Goal: Obtain resource: Download file/media

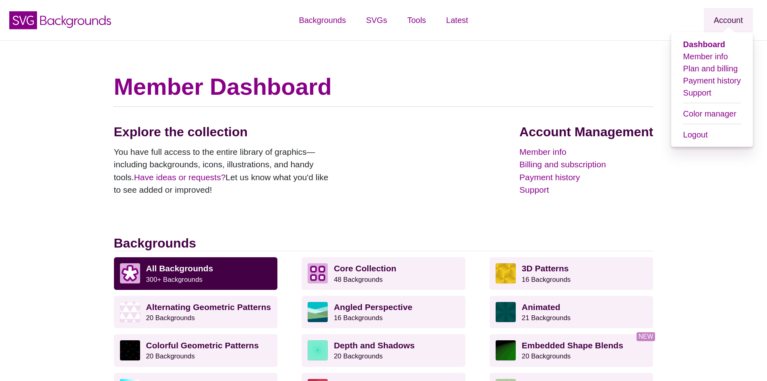
click at [716, 23] on link "Account" at bounding box center [728, 20] width 49 height 24
click at [706, 70] on link "Plan and billing" at bounding box center [710, 68] width 55 height 9
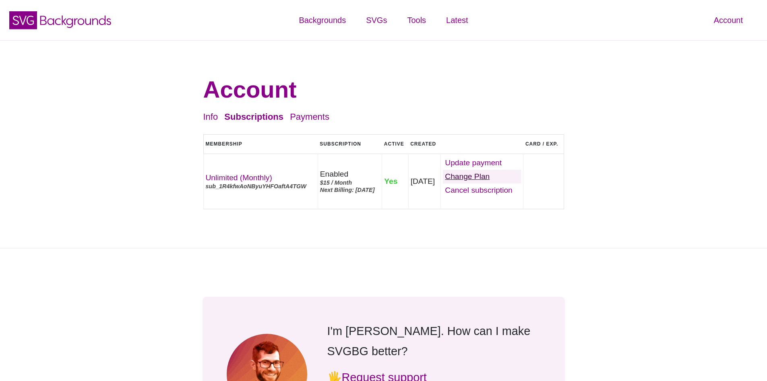
click at [474, 183] on link "Change Plan" at bounding box center [482, 177] width 78 height 14
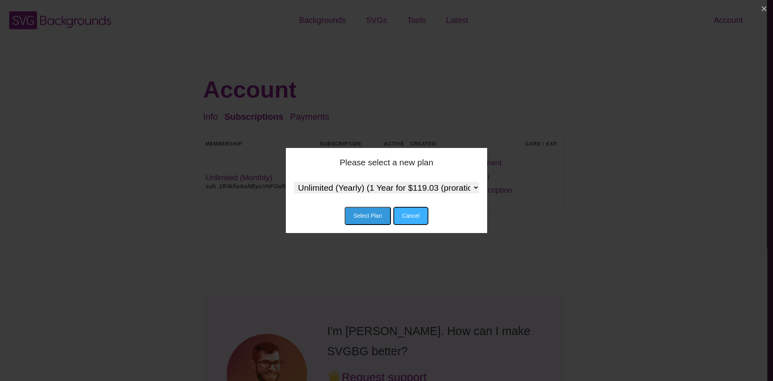
click at [411, 220] on button "Cancel" at bounding box center [410, 216] width 35 height 18
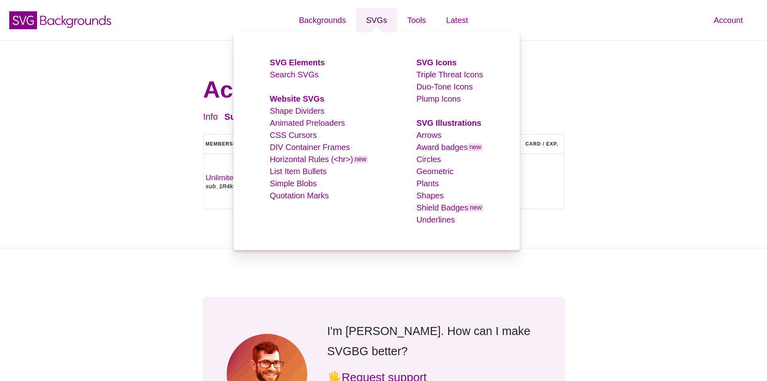
click at [376, 15] on link "SVGs" at bounding box center [376, 20] width 41 height 24
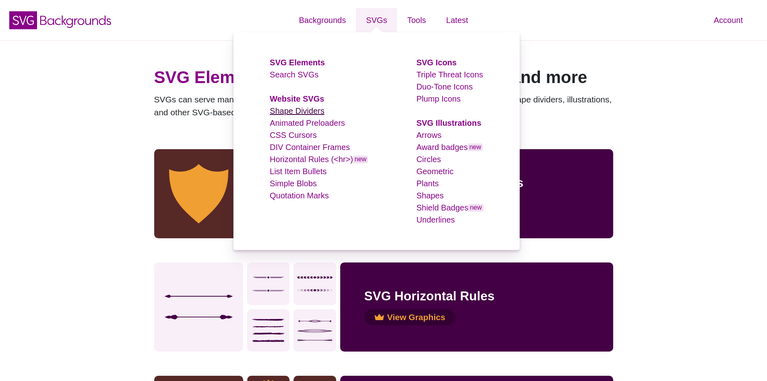
click at [287, 110] on link "Shape Dividers" at bounding box center [297, 110] width 55 height 9
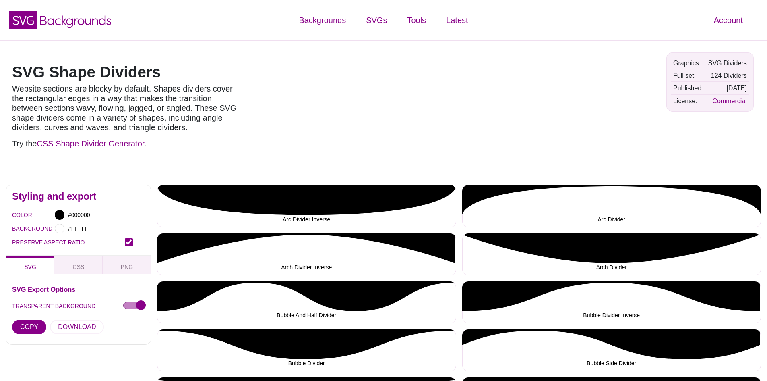
click at [35, 266] on div "SVG CSS PNG" at bounding box center [78, 264] width 145 height 19
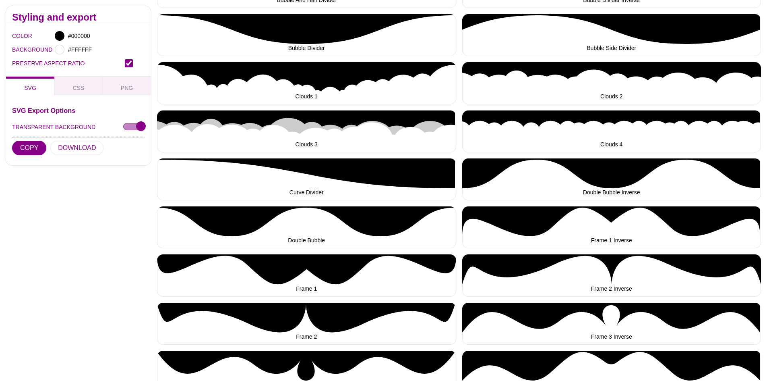
scroll to position [322, 0]
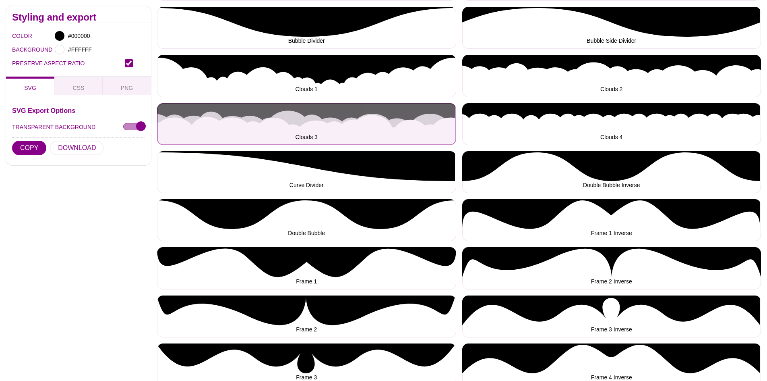
click at [302, 116] on button "Clouds 3" at bounding box center [306, 124] width 299 height 42
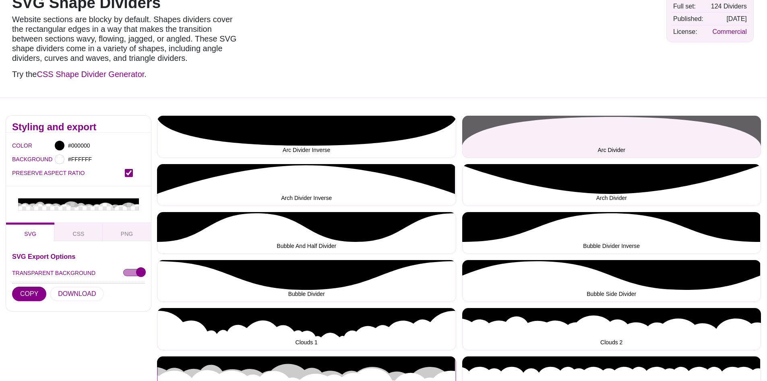
scroll to position [0, 0]
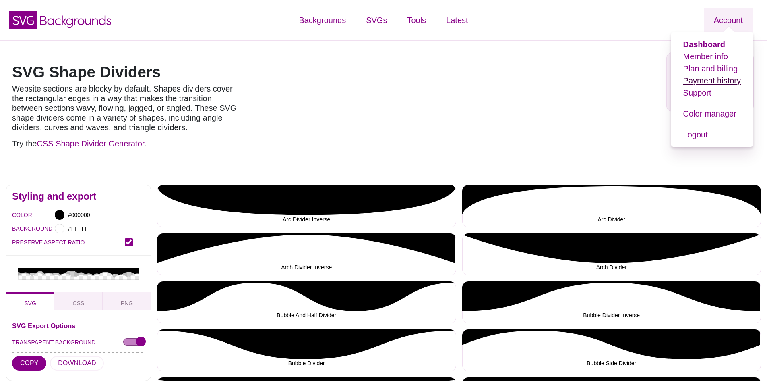
click at [703, 82] on link "Payment history" at bounding box center [712, 80] width 58 height 9
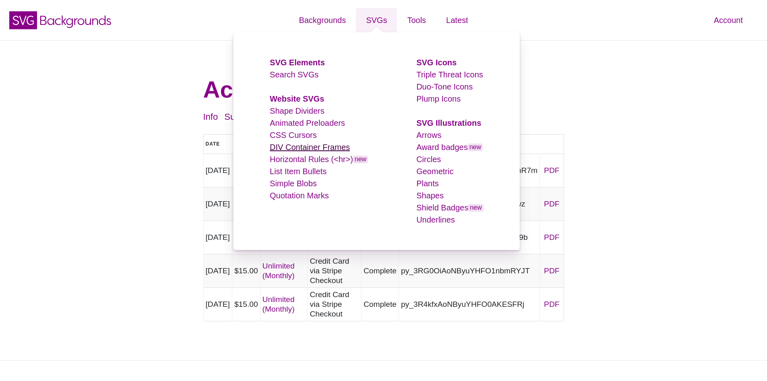
click at [295, 147] on link "DIV Container Frames" at bounding box center [310, 147] width 80 height 9
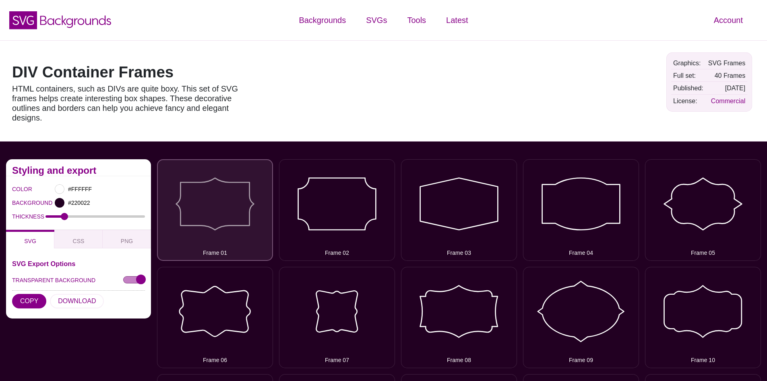
click at [209, 196] on button "Frame 01" at bounding box center [215, 209] width 116 height 101
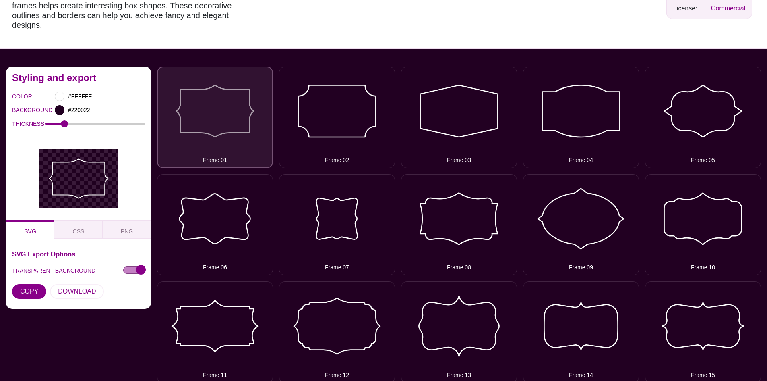
scroll to position [121, 0]
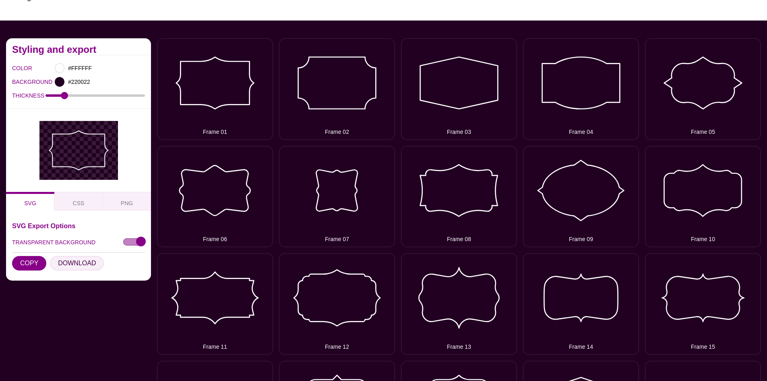
click at [75, 266] on button "DOWNLOAD" at bounding box center [77, 263] width 54 height 14
